Goal: Task Accomplishment & Management: Use online tool/utility

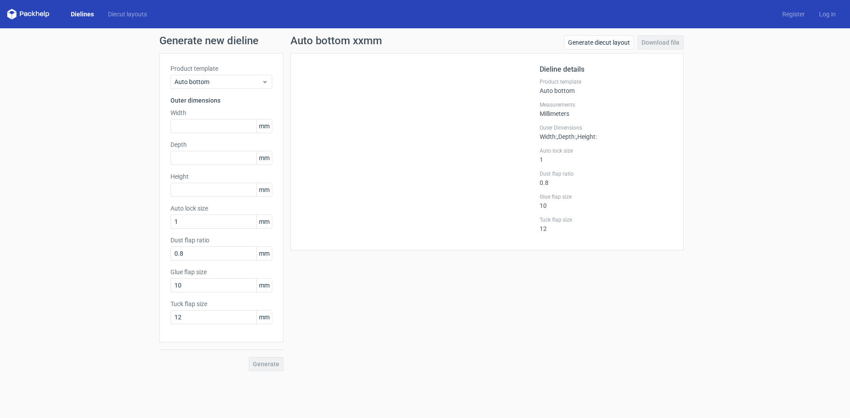
click at [77, 15] on link "Dielines" at bounding box center [82, 14] width 37 height 9
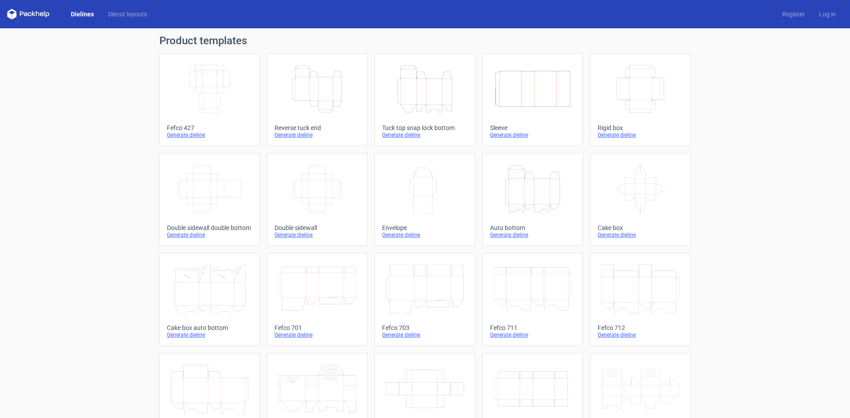
click at [177, 138] on div "Generate dieline" at bounding box center [209, 135] width 85 height 7
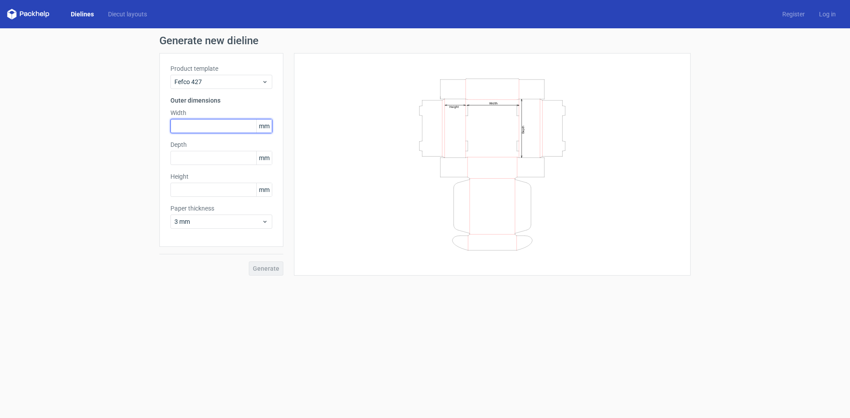
click at [179, 130] on input "text" at bounding box center [221, 126] width 102 height 14
type input "220"
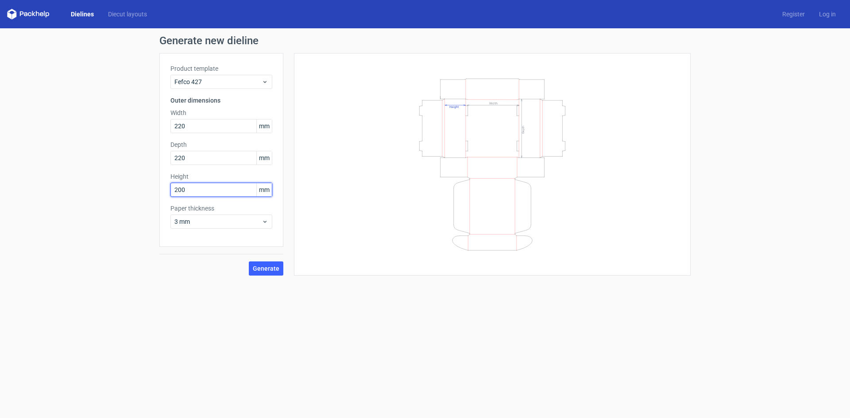
type input "200"
click at [192, 226] on div "3 mm" at bounding box center [221, 222] width 102 height 14
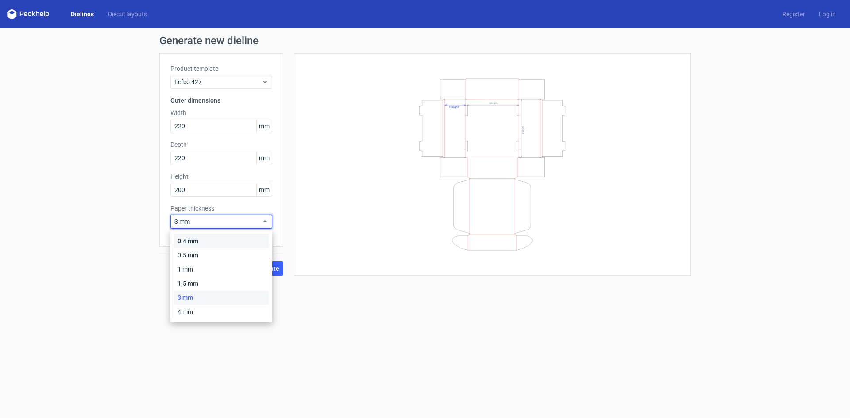
click at [201, 241] on div "0.4 mm" at bounding box center [221, 241] width 95 height 14
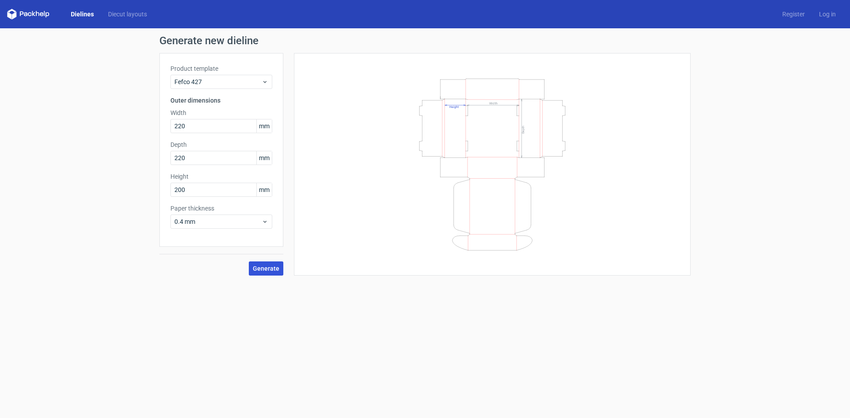
click at [276, 268] on span "Generate" at bounding box center [266, 269] width 27 height 6
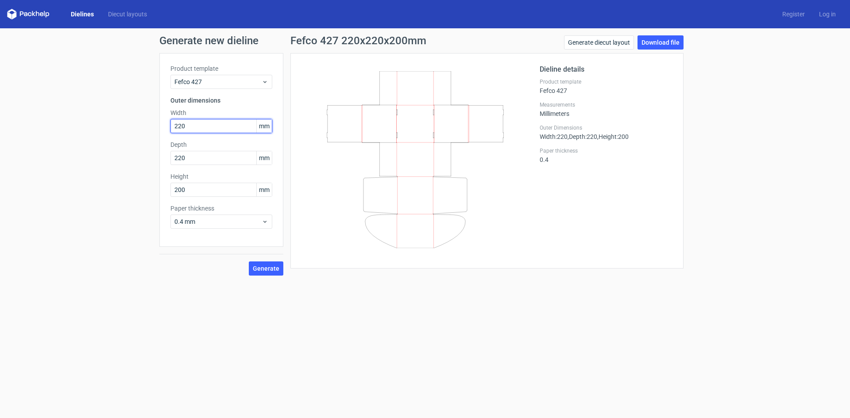
click at [31, 127] on div "Generate new dieline Product template Fefco 427 Outer dimensions Width 220 mm D…" at bounding box center [425, 155] width 850 height 255
type input "300"
type input "280"
click at [265, 268] on span "Generate" at bounding box center [266, 269] width 27 height 6
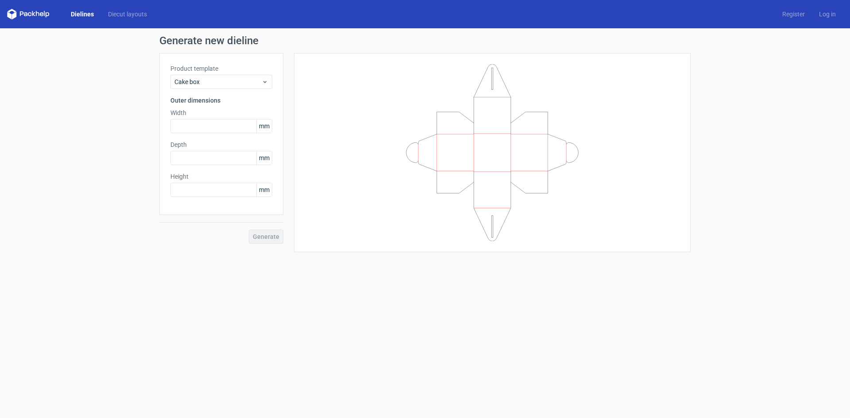
click at [78, 14] on link "Dielines" at bounding box center [82, 14] width 37 height 9
